Goal: Task Accomplishment & Management: Manage account settings

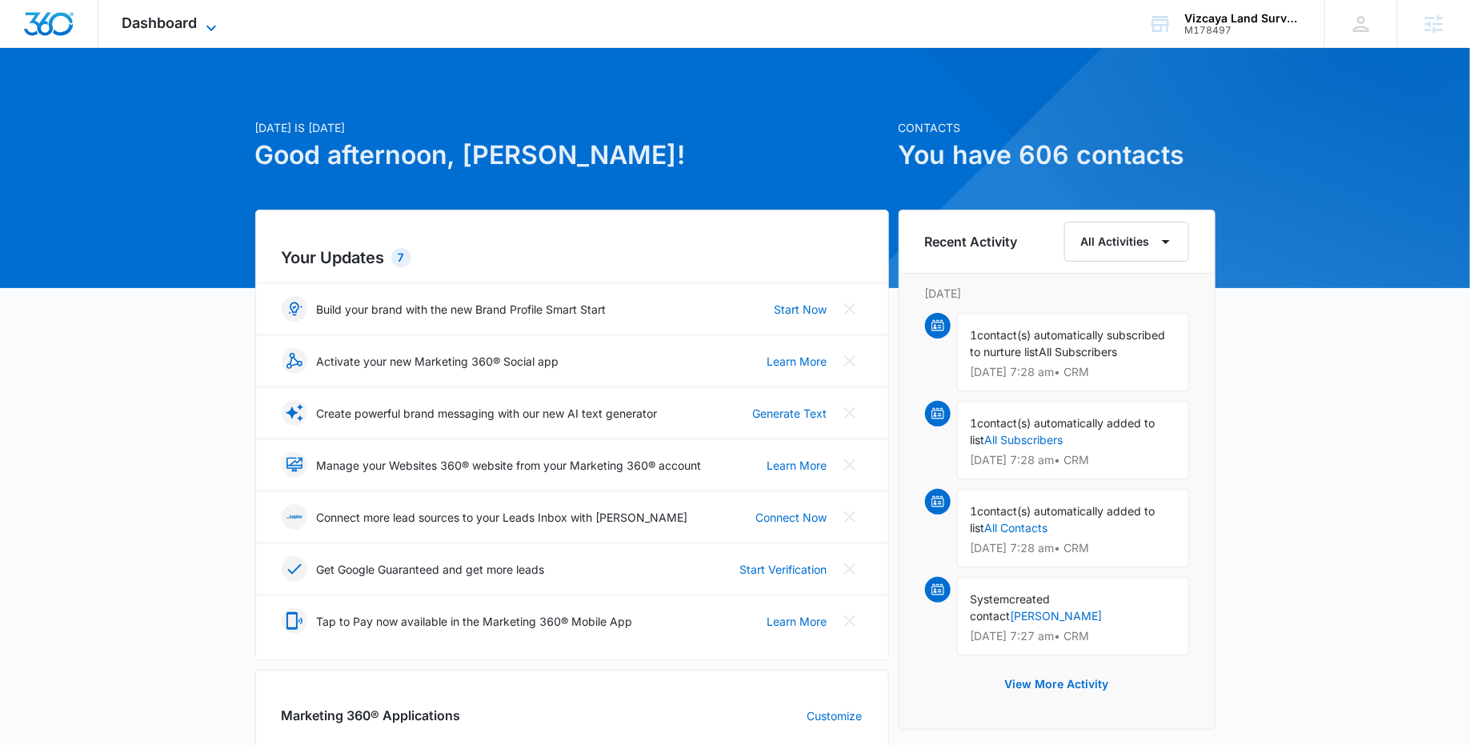
click at [219, 26] on icon at bounding box center [211, 27] width 19 height 19
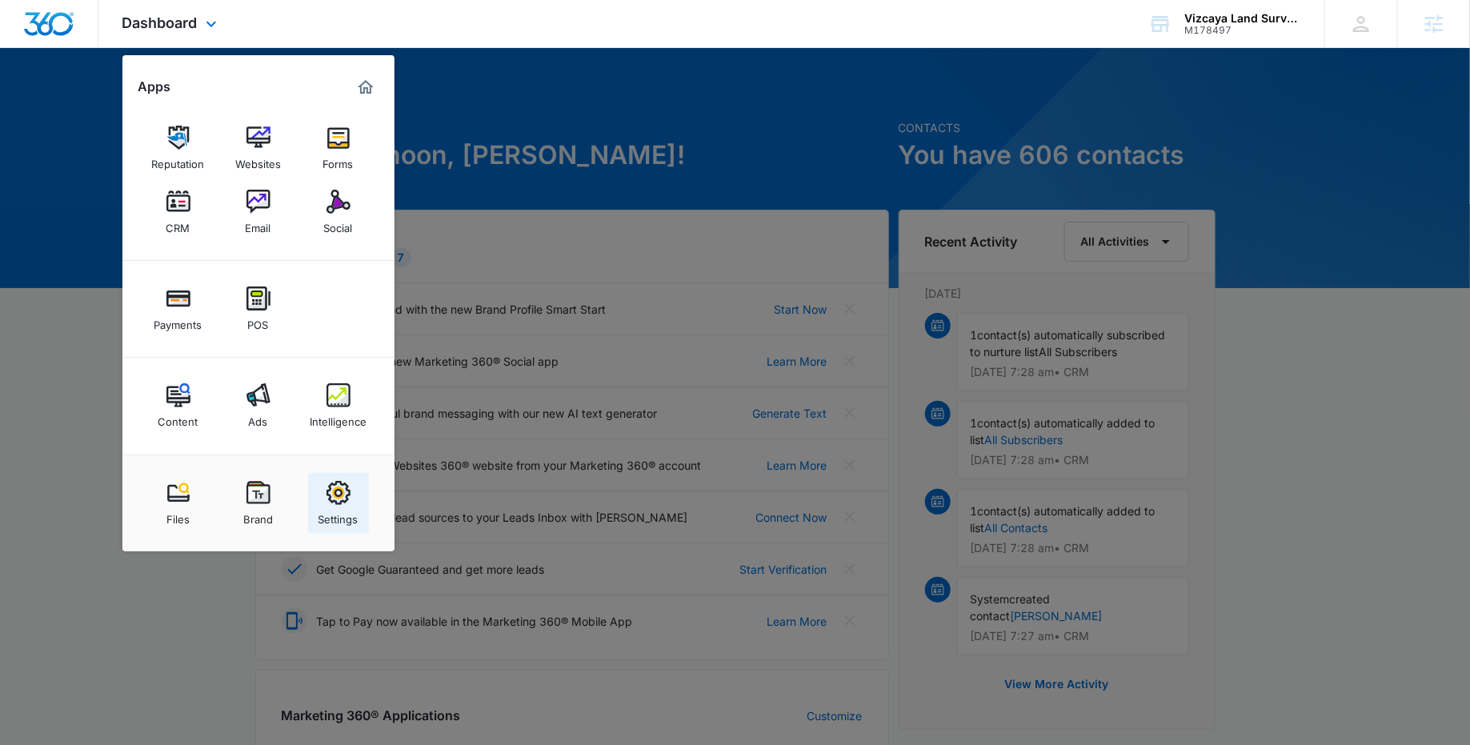
click at [343, 496] on img at bounding box center [338, 493] width 24 height 24
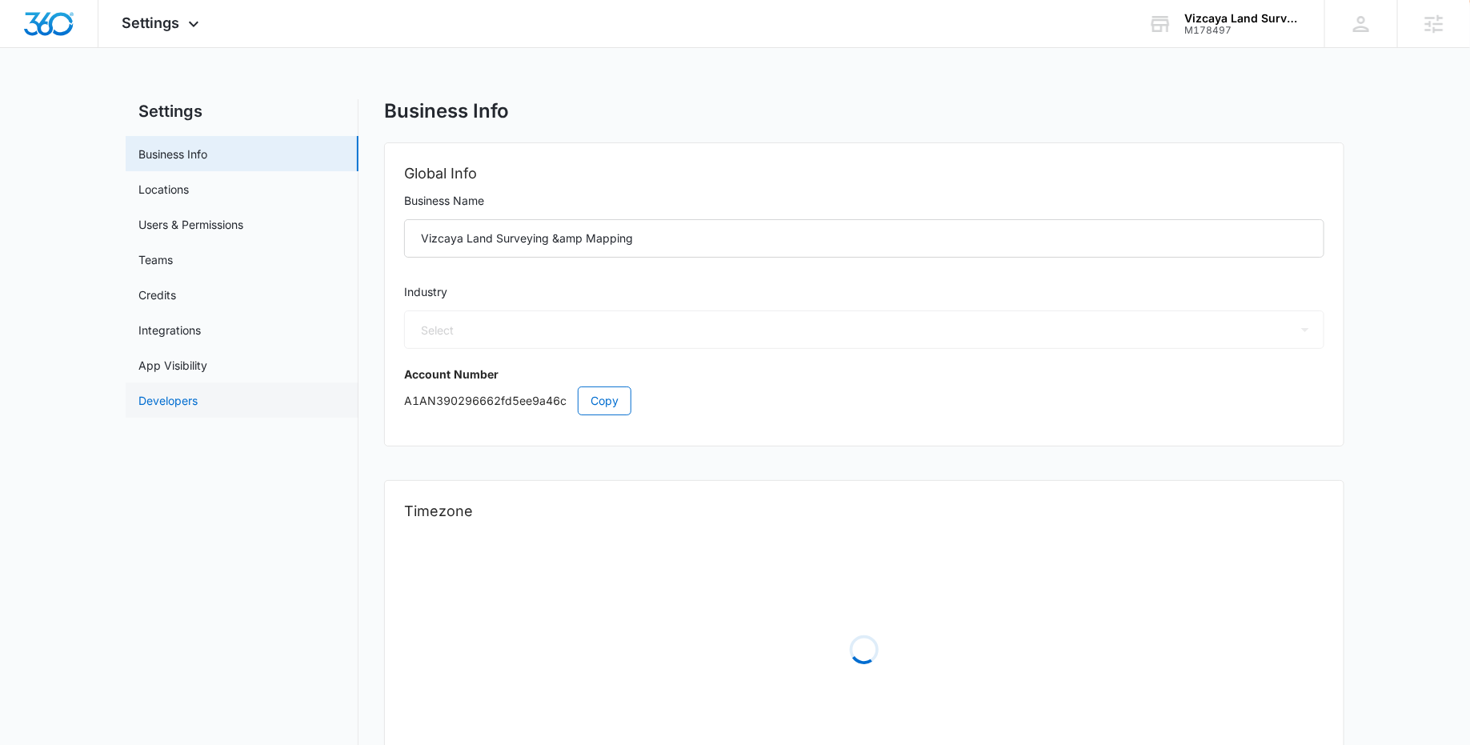
select select "4"
select select "US"
select select "America/[GEOGRAPHIC_DATA]"
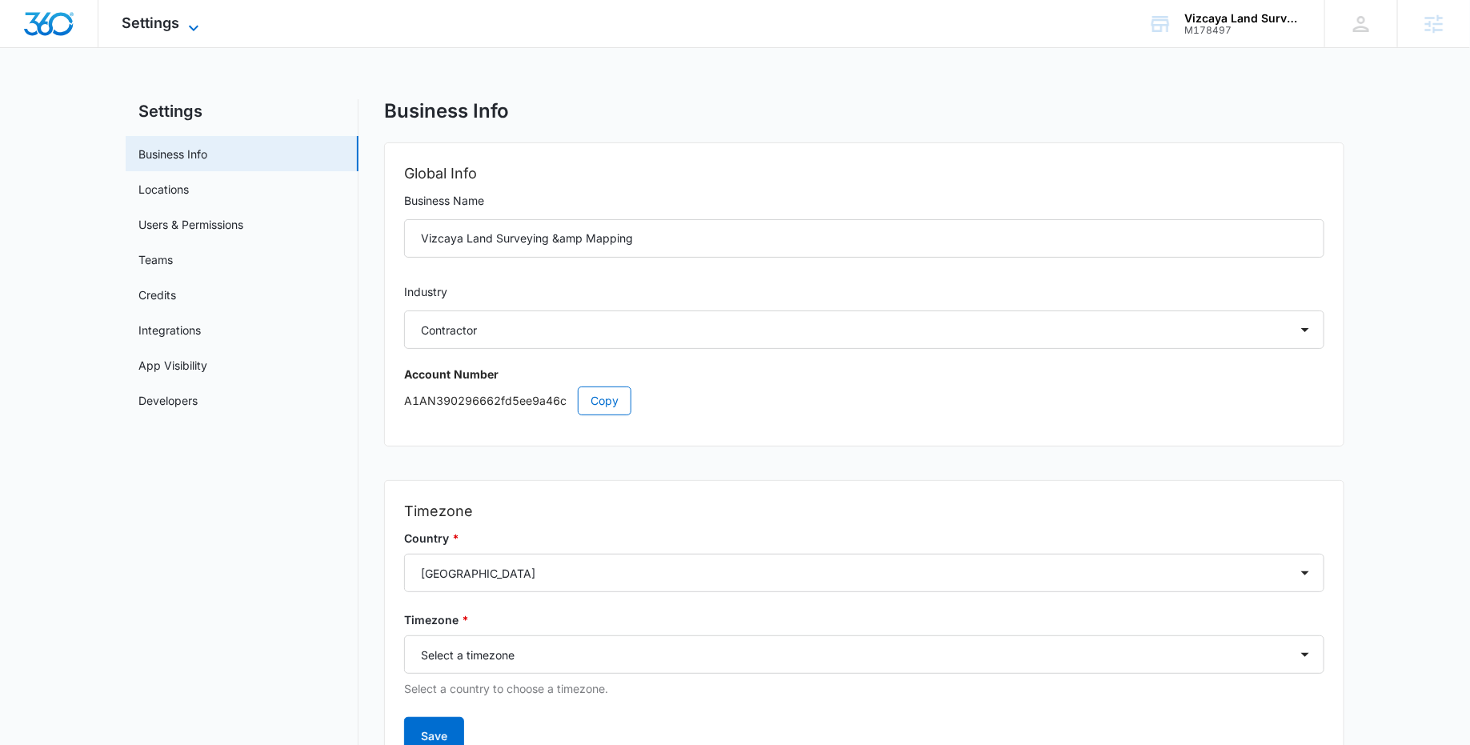
click at [196, 19] on icon at bounding box center [193, 27] width 19 height 19
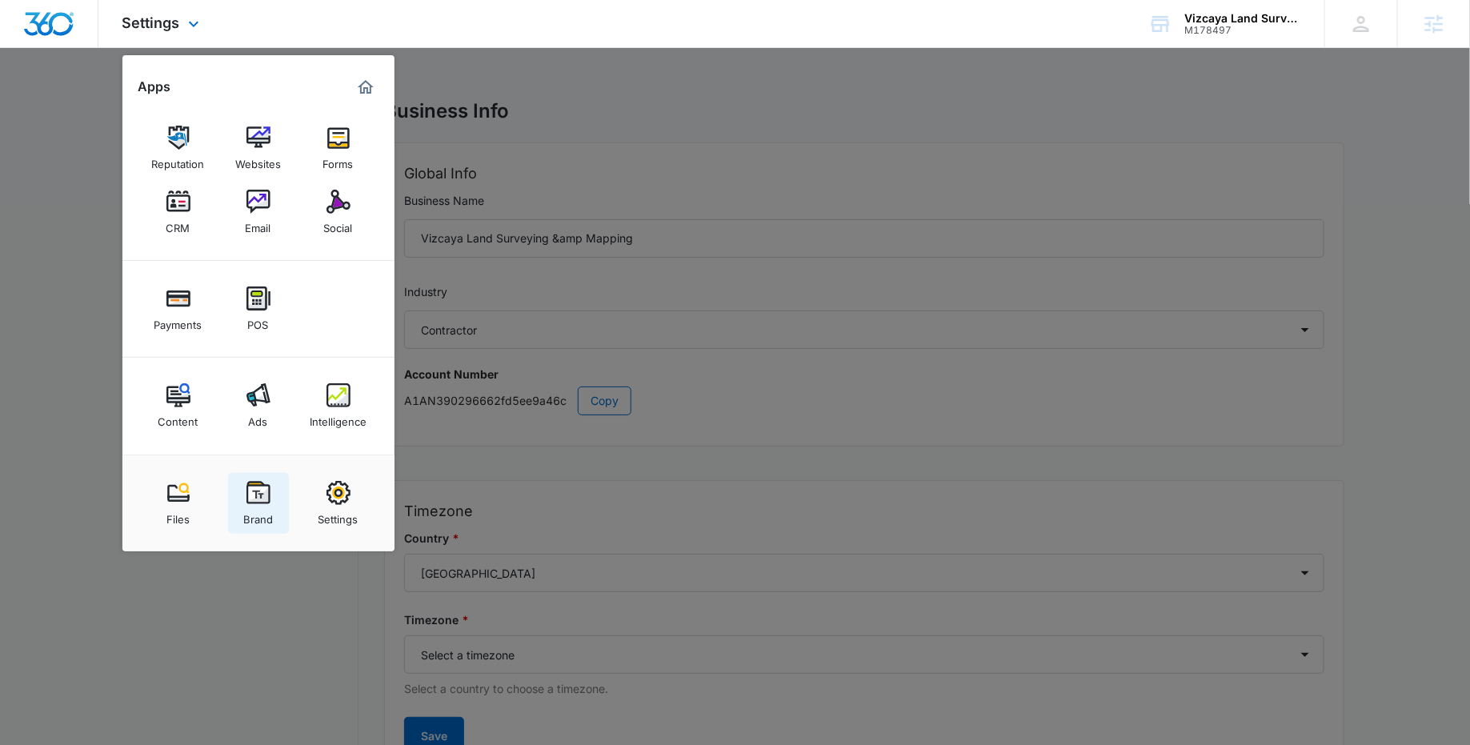
click at [258, 491] on img at bounding box center [258, 493] width 24 height 24
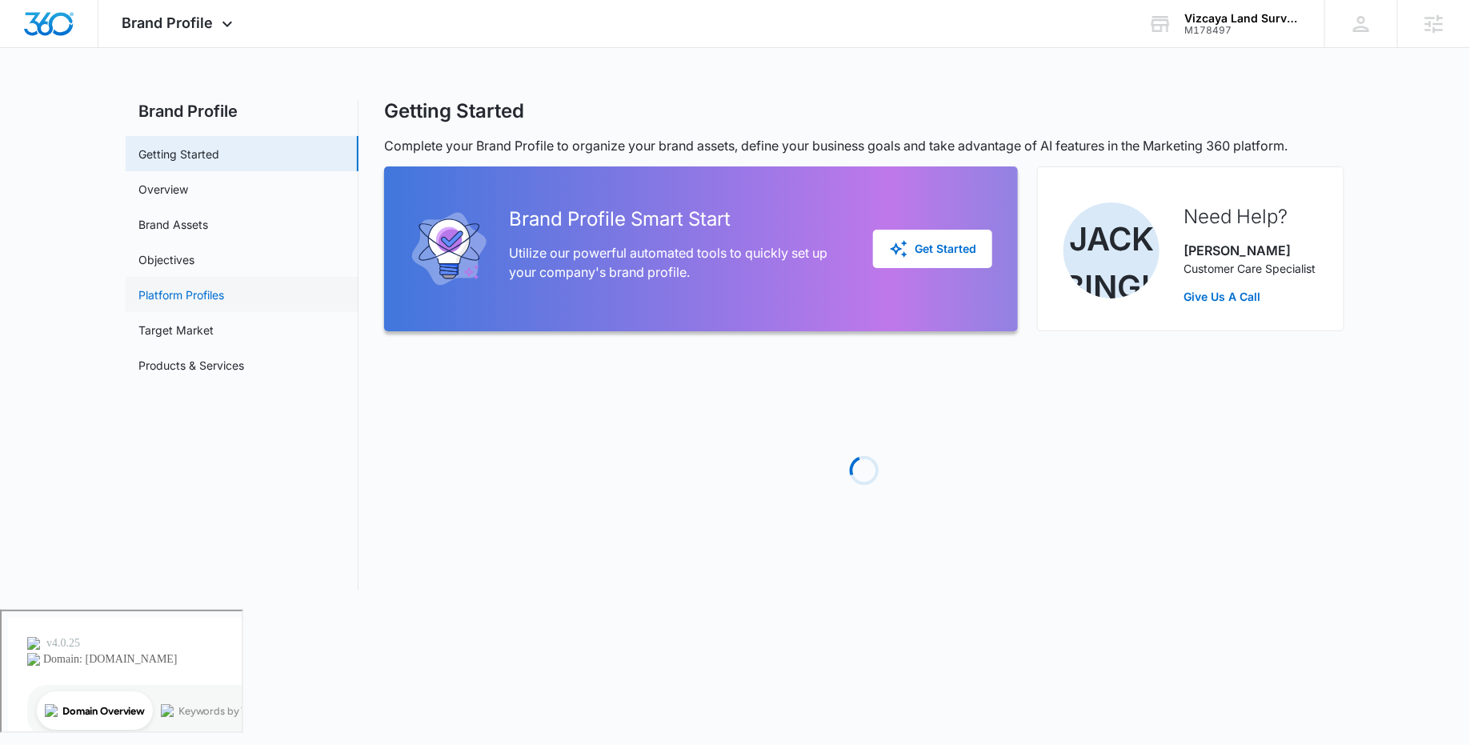
click at [199, 292] on link "Platform Profiles" at bounding box center [181, 294] width 86 height 17
